Goal: Task Accomplishment & Management: Use online tool/utility

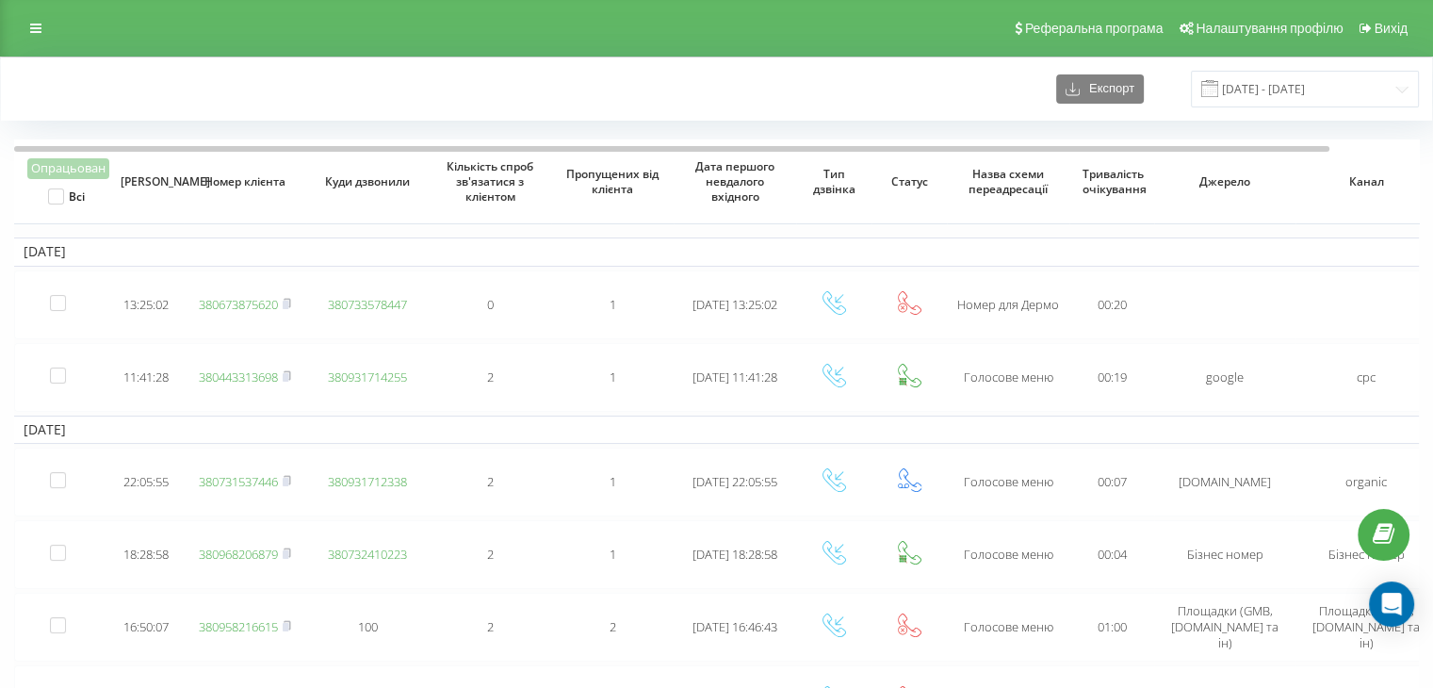
click at [475, 62] on div "Експорт 19.08.2025 - 20.08.2025" at bounding box center [716, 88] width 1431 height 63
click at [762, 91] on div "Експорт 19.08.2025 - 20.08.2025" at bounding box center [716, 89] width 1404 height 37
click at [559, 118] on div "Експорт [DATE] - [DATE]" at bounding box center [716, 88] width 1431 height 63
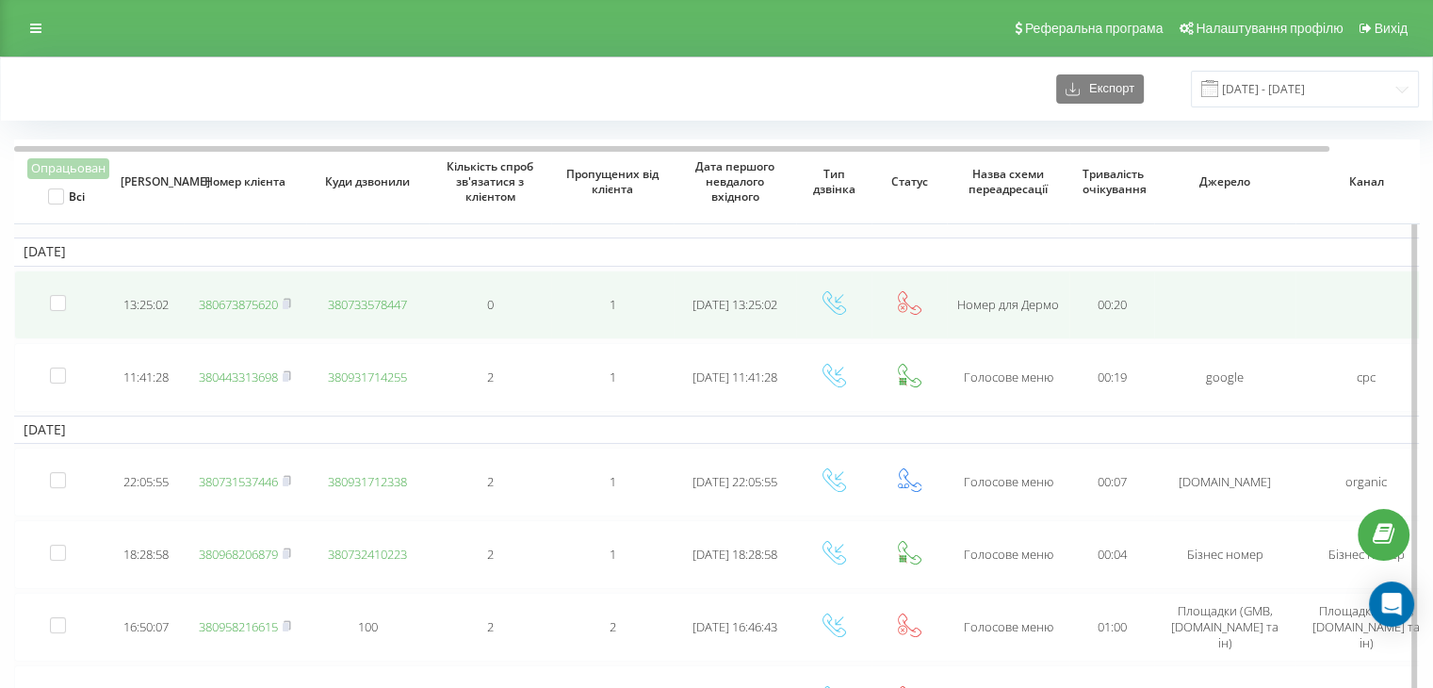
click at [251, 298] on link "380673875620" at bounding box center [238, 304] width 79 height 17
